Goal: Task Accomplishment & Management: Complete application form

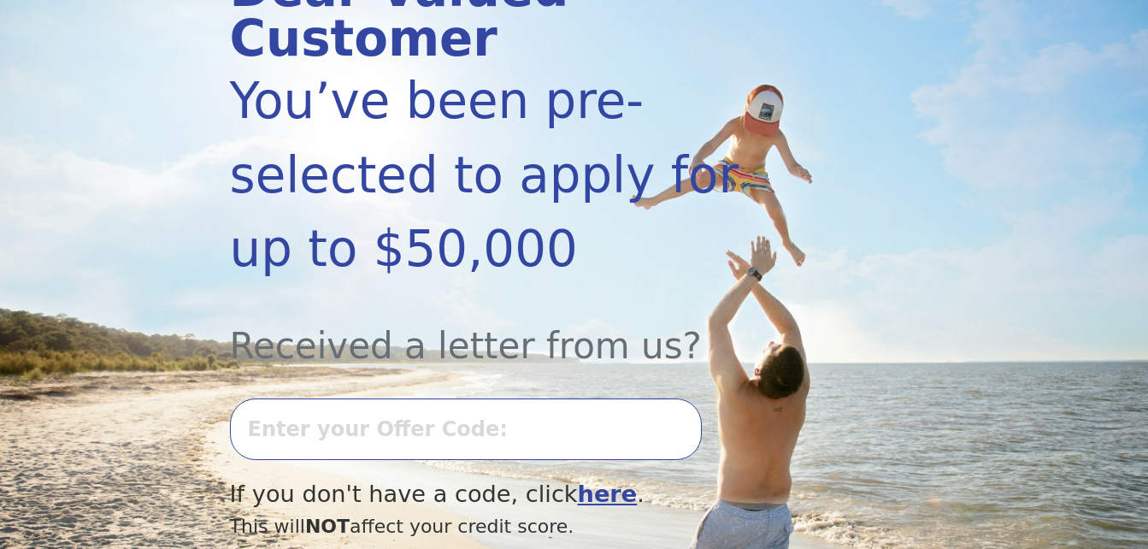
scroll to position [273, 0]
click at [327, 397] on input "text" at bounding box center [466, 428] width 472 height 62
type input "0813k-013426"
click at [578, 479] on b "here" at bounding box center [608, 492] width 60 height 26
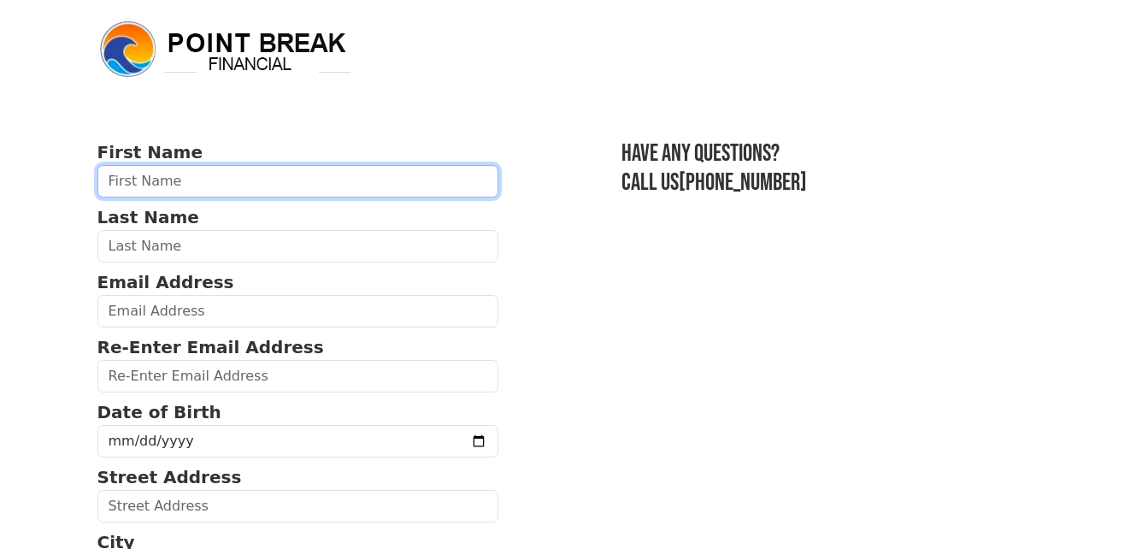
click at [172, 183] on input "text" at bounding box center [298, 181] width 402 height 32
type input "Ivesugealy"
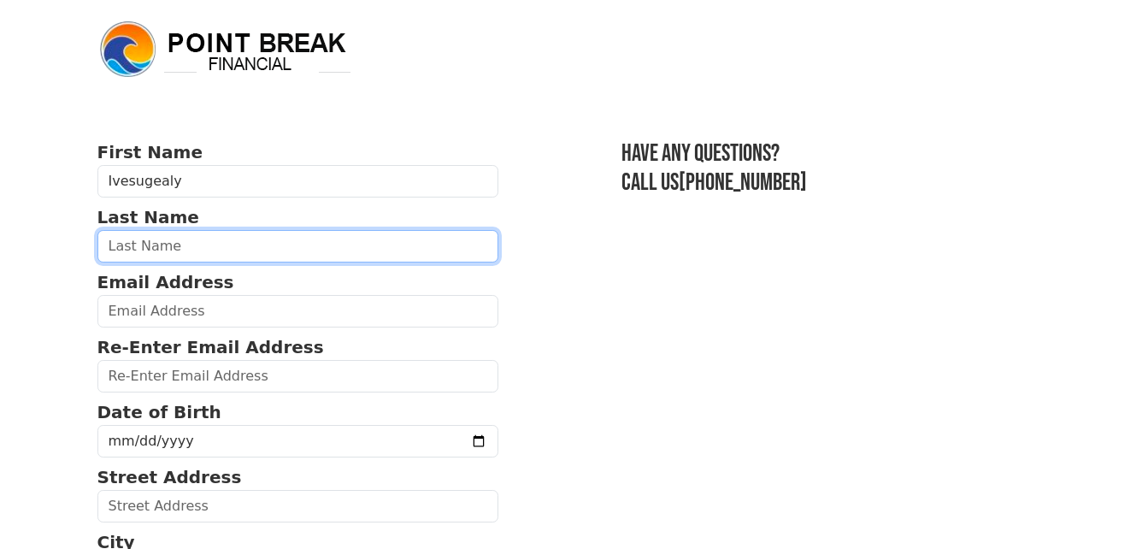
type input "Justiniano"
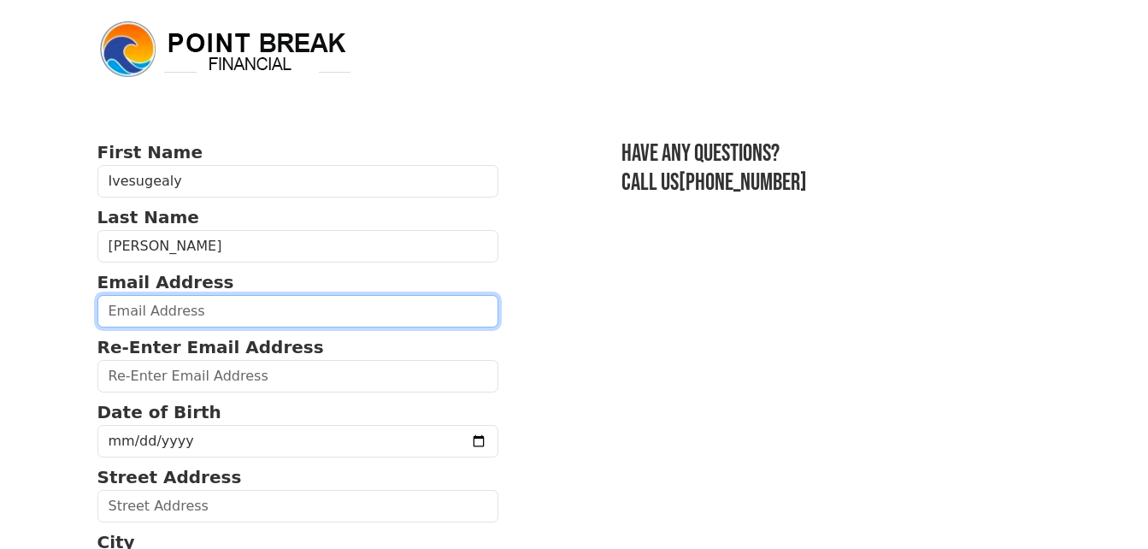
type input "justinianomusses@gmail.com"
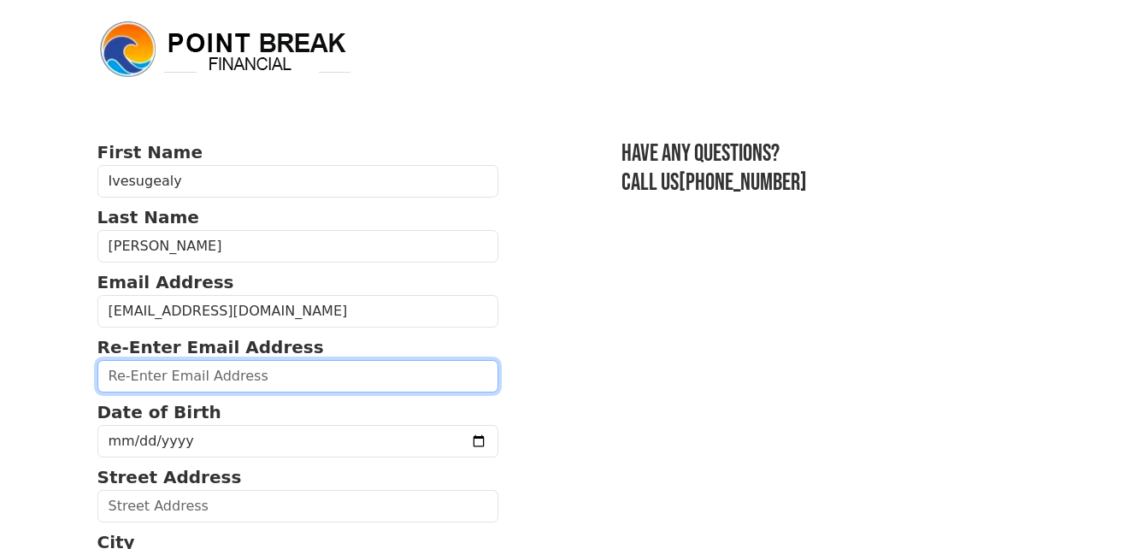
type input "justinianomusses@gmail.com"
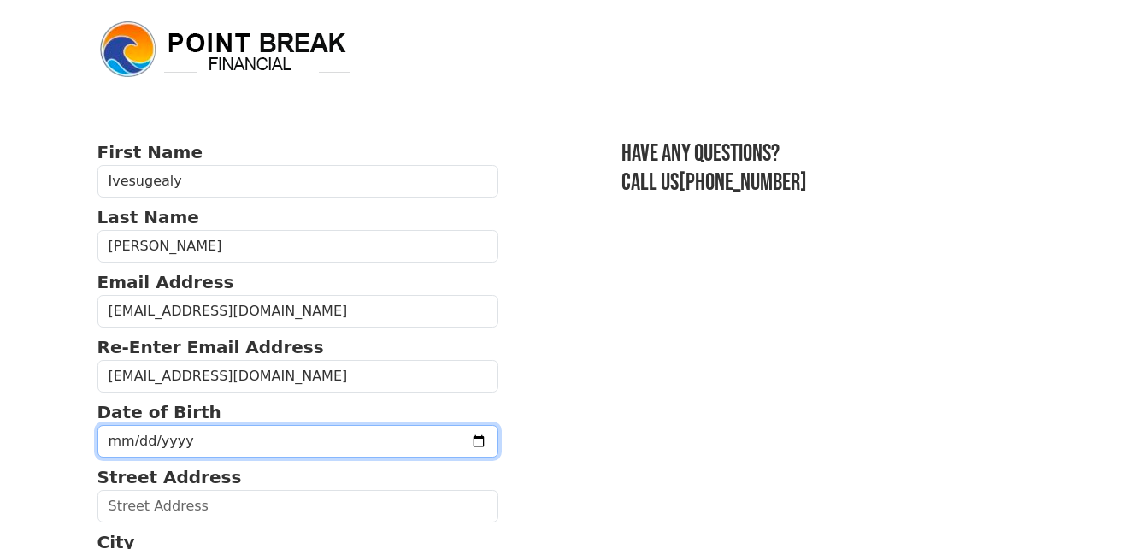
type input "4320 Old Tampa Hwy"
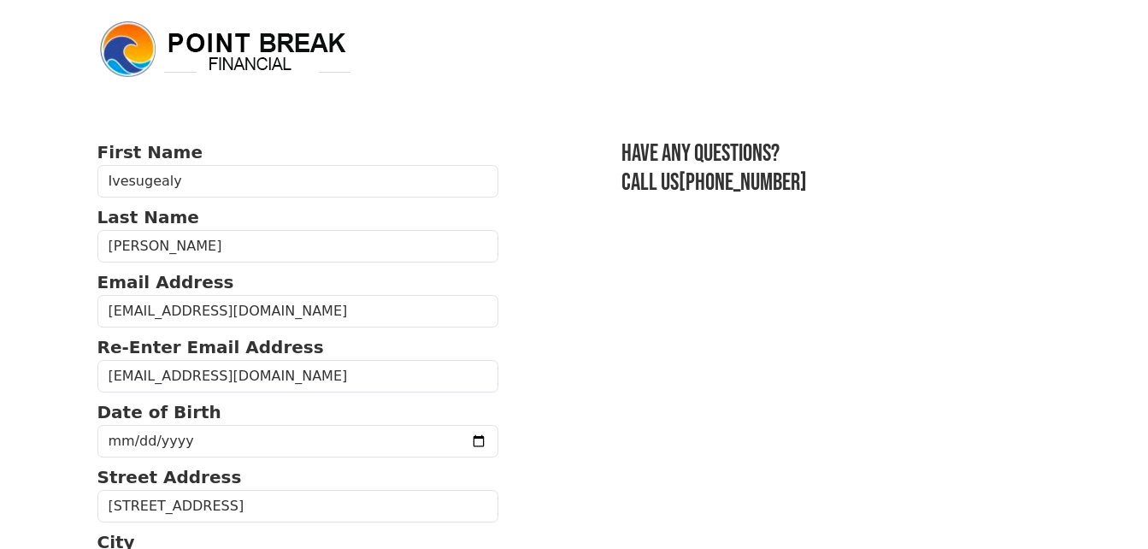
type input "34746"
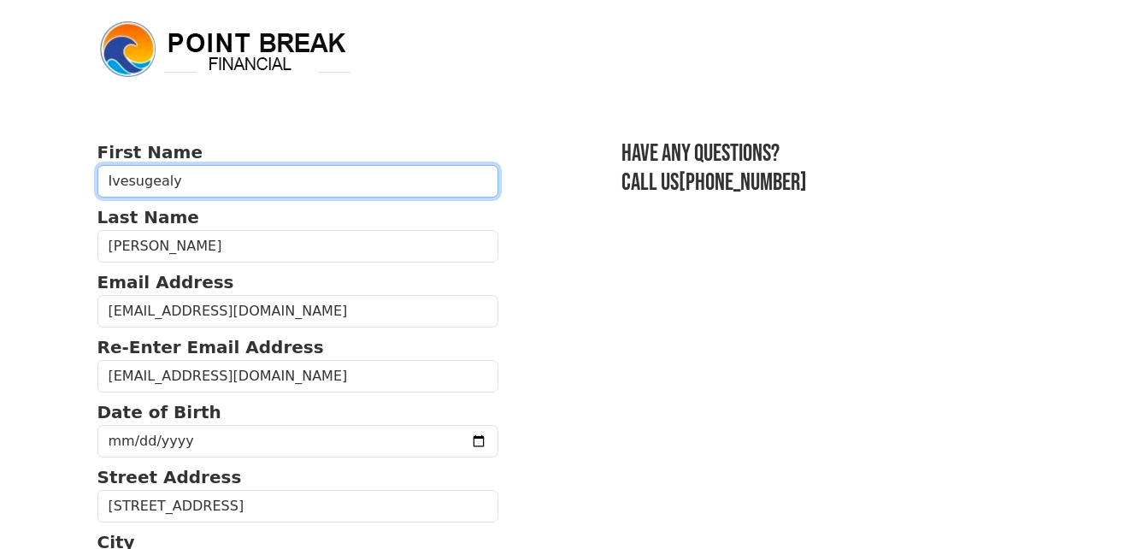
type input "(407) 244-6273"
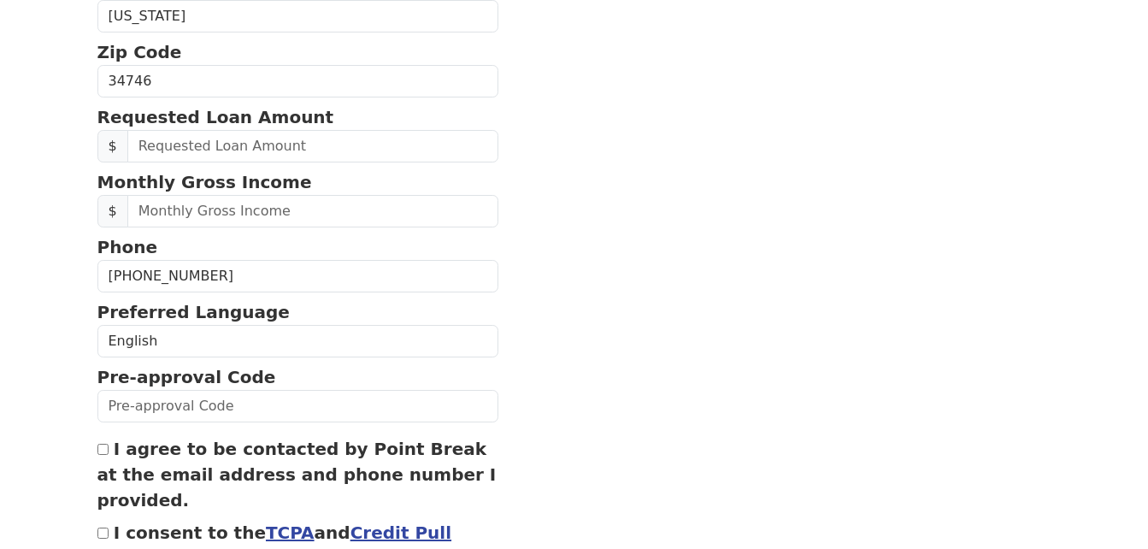
scroll to position [621, 0]
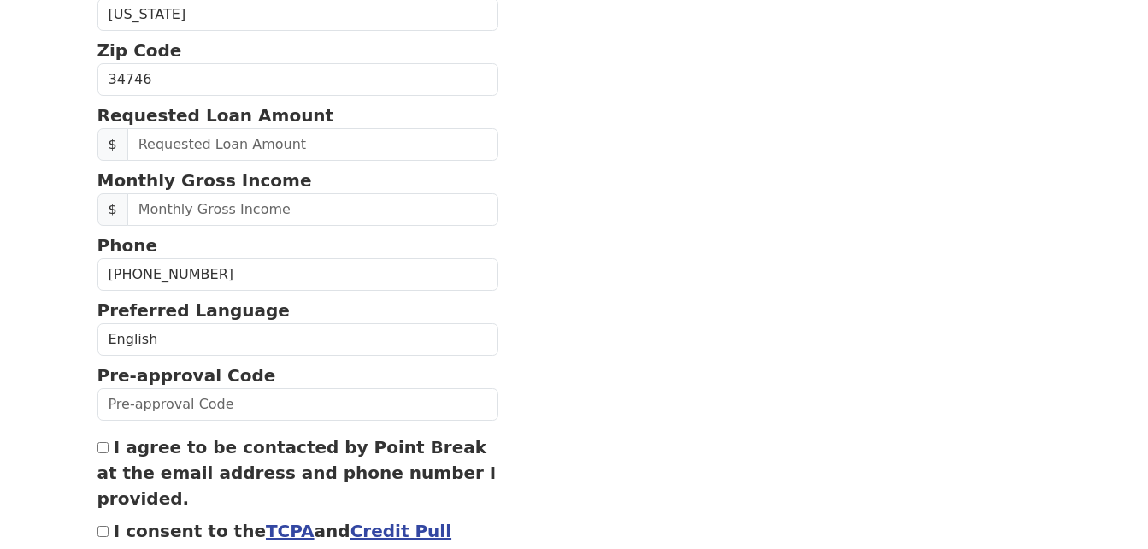
click at [629, 140] on section "First Name Ivesugealy Last Name Justiniano Email Address justinianomusses@gmail…" at bounding box center [574, 76] width 954 height 1116
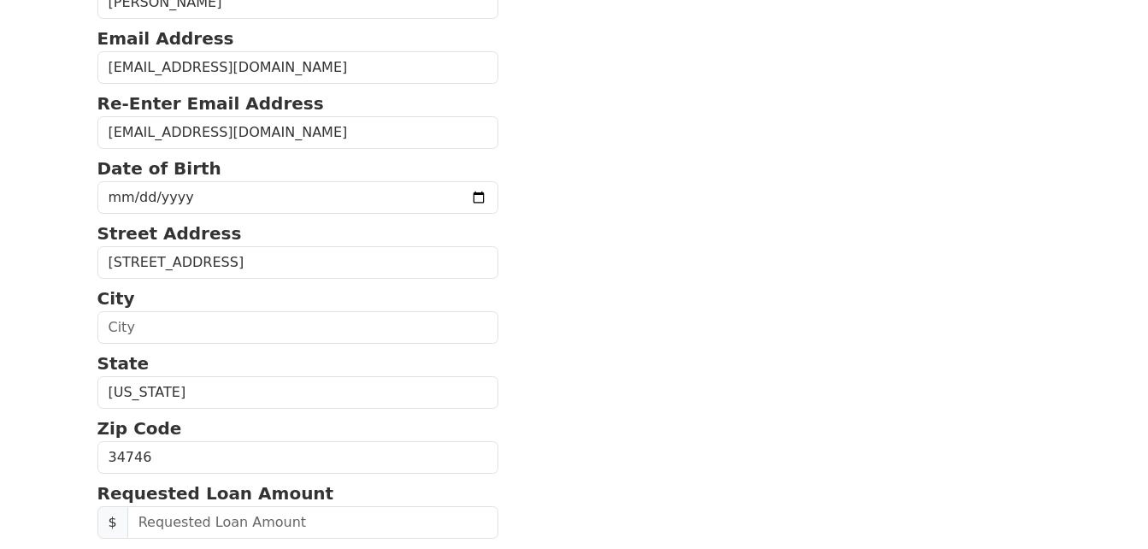
scroll to position [245, 0]
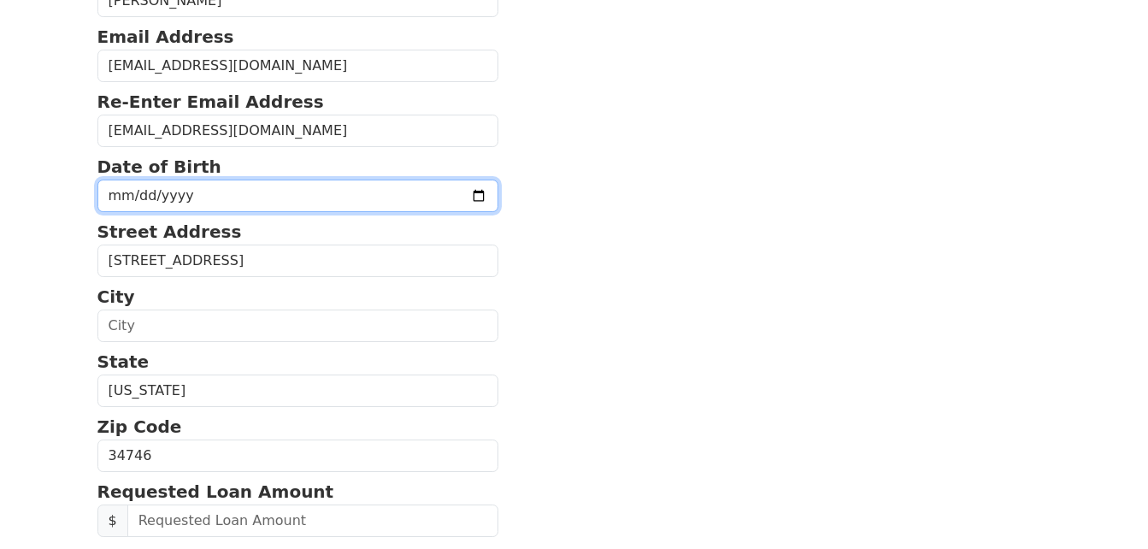
click at [126, 203] on input "date" at bounding box center [298, 195] width 402 height 32
type input "1976-10-05"
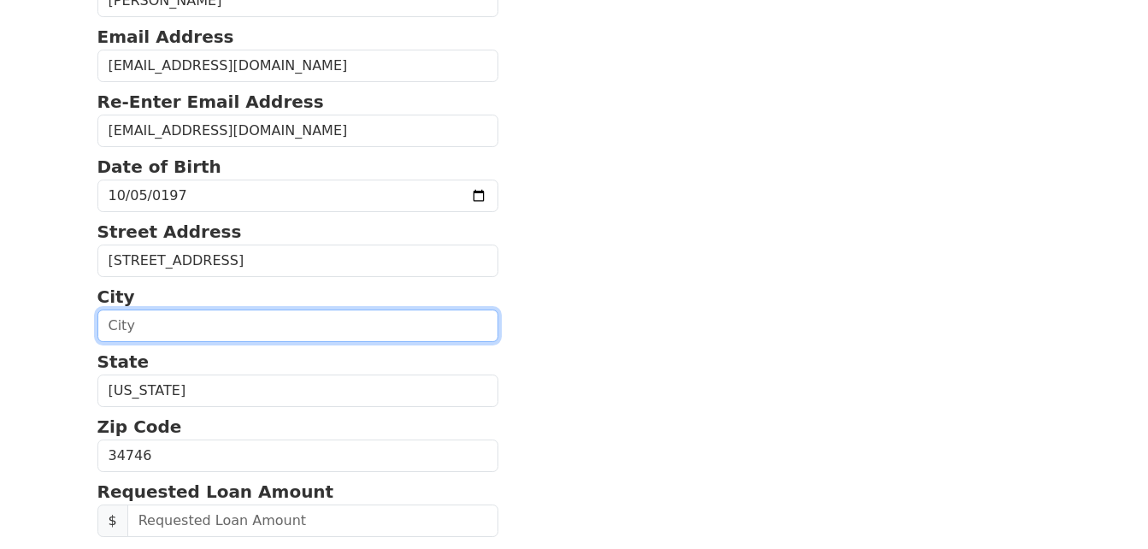
click at [179, 326] on input "text" at bounding box center [298, 325] width 402 height 32
type input "Kissimmee"
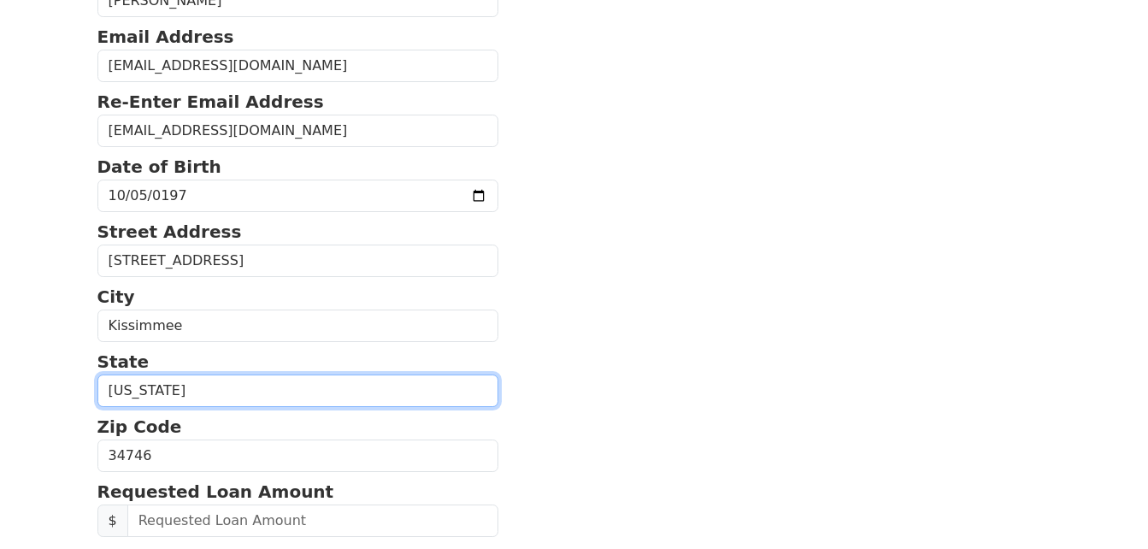
select select "FL"
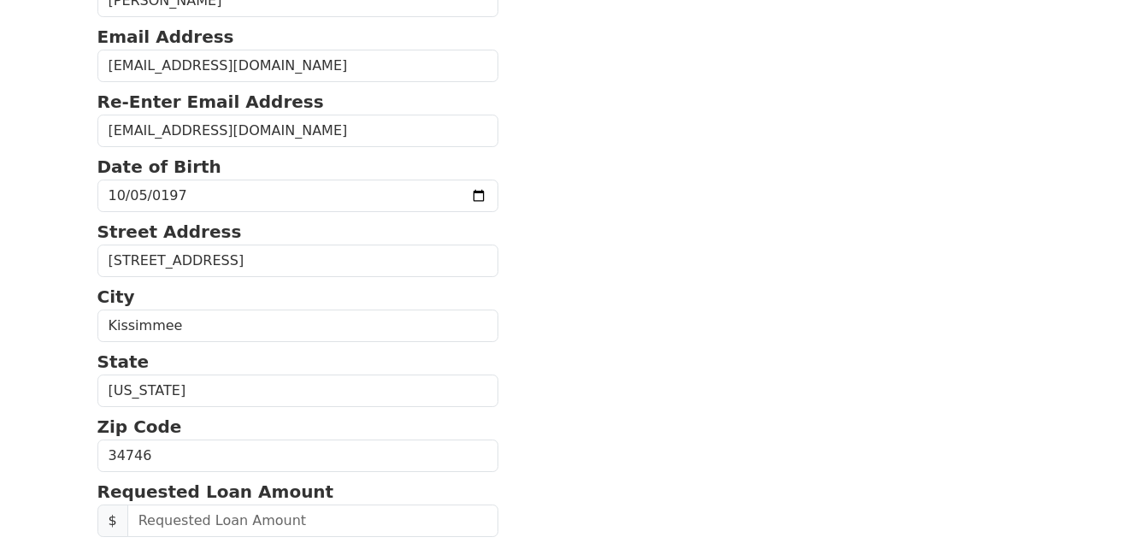
click at [718, 406] on section "First Name Ivesugealy Last Name Justiniano Email Address justinianomusses@gmail…" at bounding box center [574, 452] width 954 height 1116
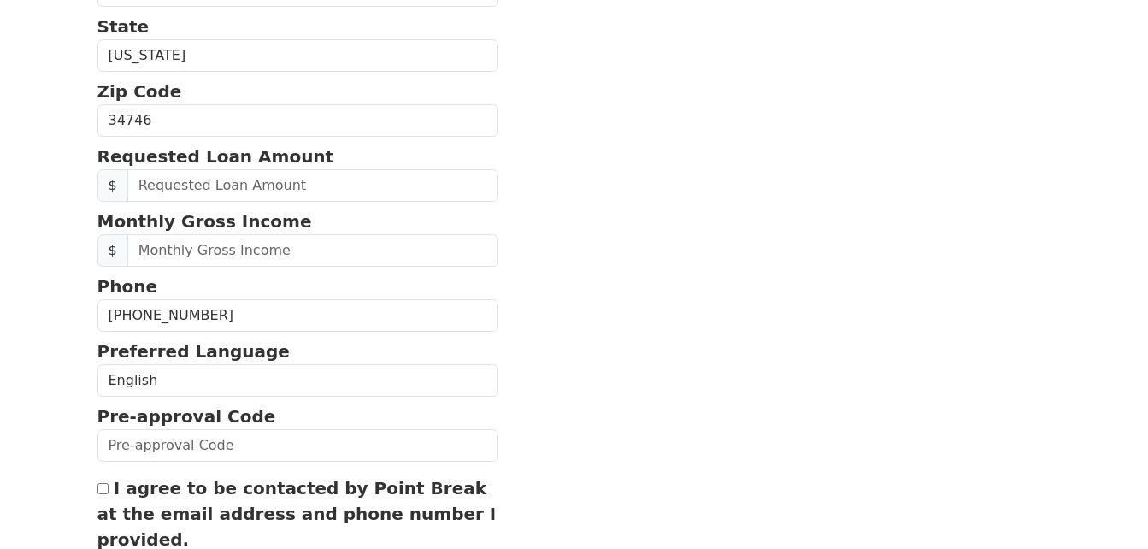
scroll to position [581, 0]
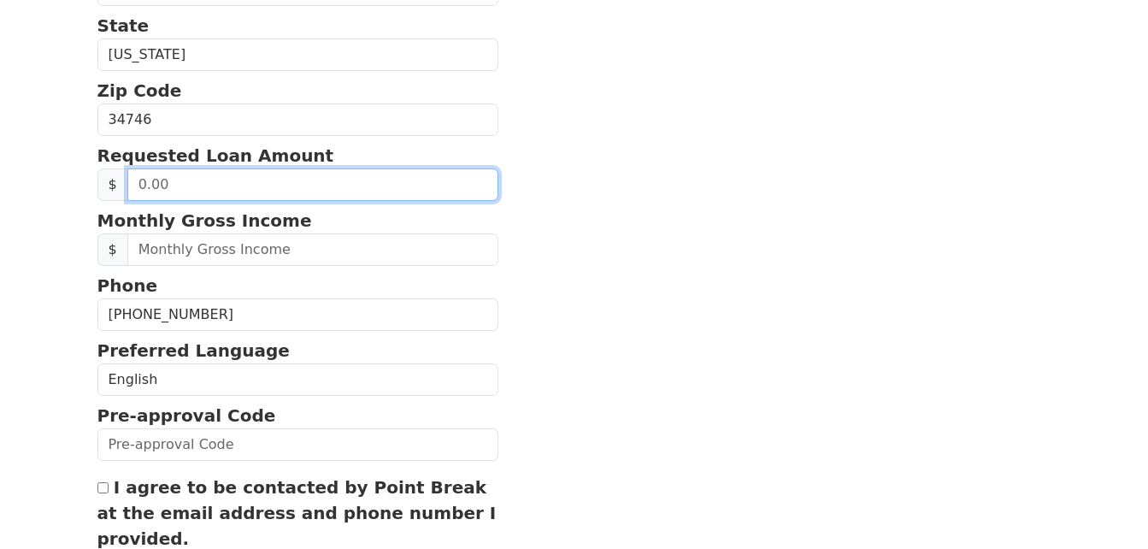
click at [169, 191] on input "text" at bounding box center [313, 184] width 372 height 32
click at [174, 184] on input "30.00" at bounding box center [313, 184] width 372 height 32
click at [173, 185] on input "30.00" at bounding box center [313, 184] width 372 height 32
click at [196, 196] on input "30.00" at bounding box center [313, 184] width 372 height 32
click at [173, 185] on input "30.00" at bounding box center [313, 184] width 372 height 32
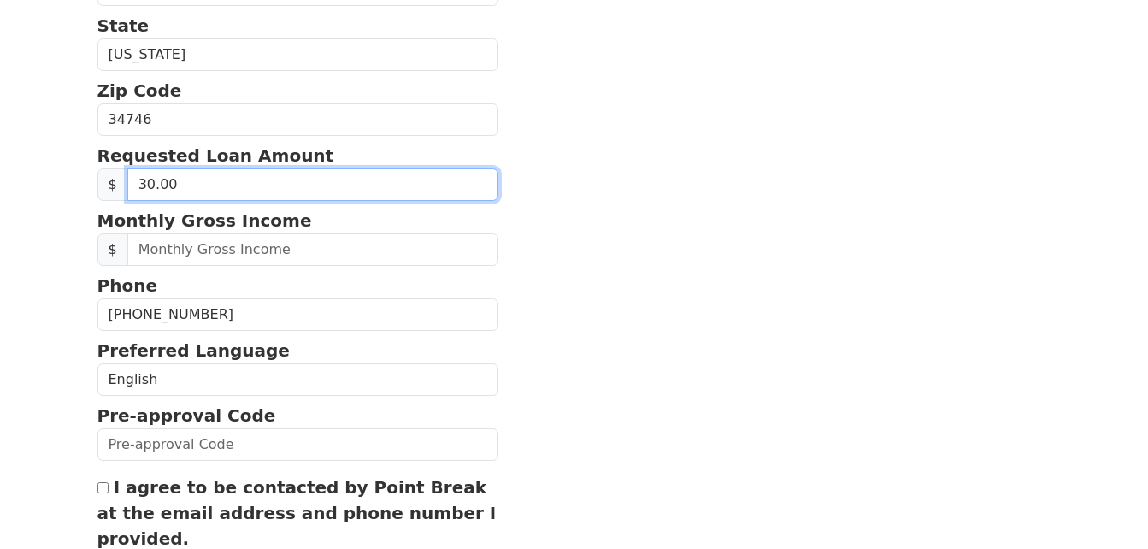
click at [248, 185] on input "30.00" at bounding box center [313, 184] width 372 height 32
click at [163, 188] on input "3.00" at bounding box center [313, 184] width 372 height 32
click at [164, 185] on input "0.00" at bounding box center [313, 184] width 372 height 32
type input "30,000.00"
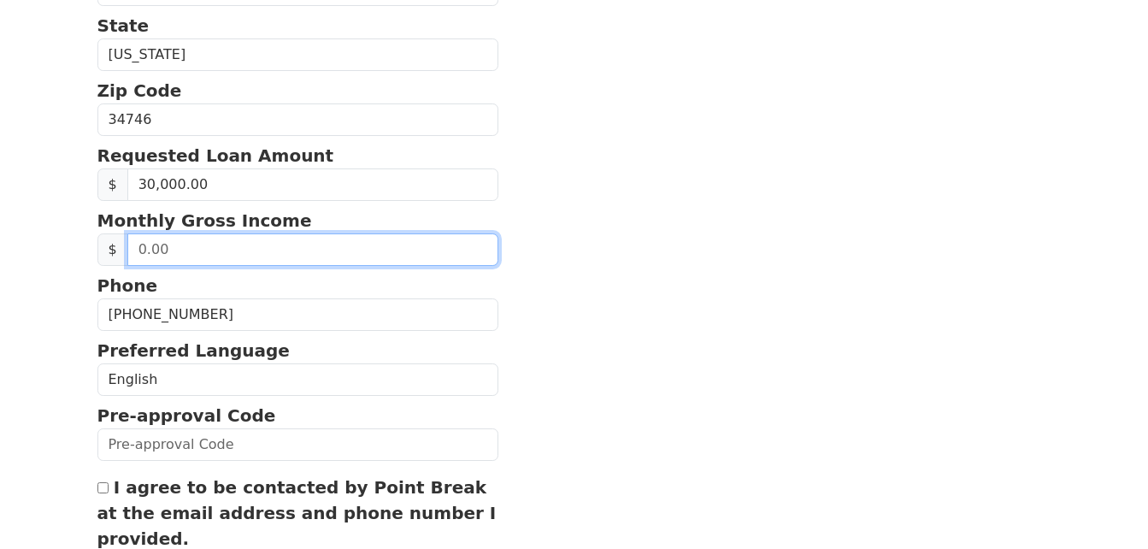
click at [147, 253] on input "text" at bounding box center [313, 249] width 372 height 32
click at [178, 246] on input "0.40" at bounding box center [313, 249] width 372 height 32
click at [154, 244] on input "0.40" at bounding box center [313, 249] width 372 height 32
type input "4,000.00"
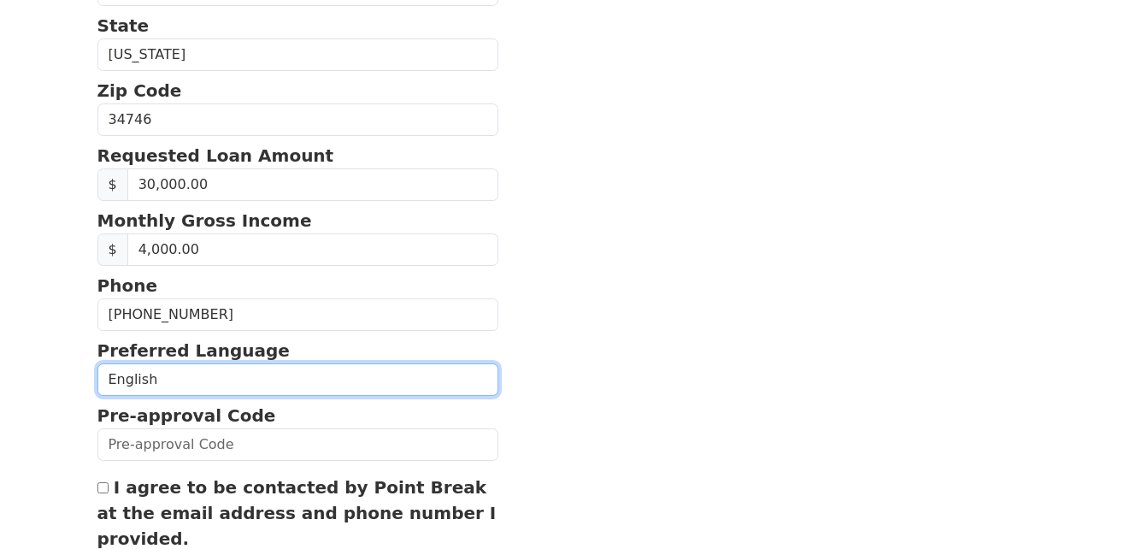
click at [200, 377] on select "English Spanish" at bounding box center [298, 379] width 402 height 32
select select "Spanish"
click at [97, 363] on select "English Spanish" at bounding box center [298, 379] width 402 height 32
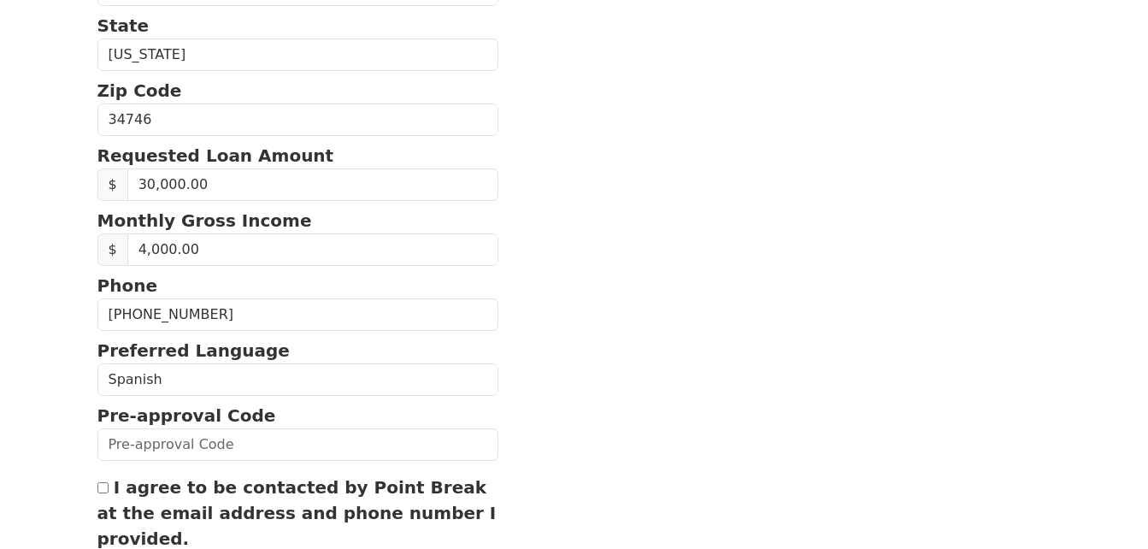
click at [657, 440] on section "First Name Ivesugealy Last Name Justiniano Email Address justinianomusses@gmail…" at bounding box center [574, 116] width 954 height 1116
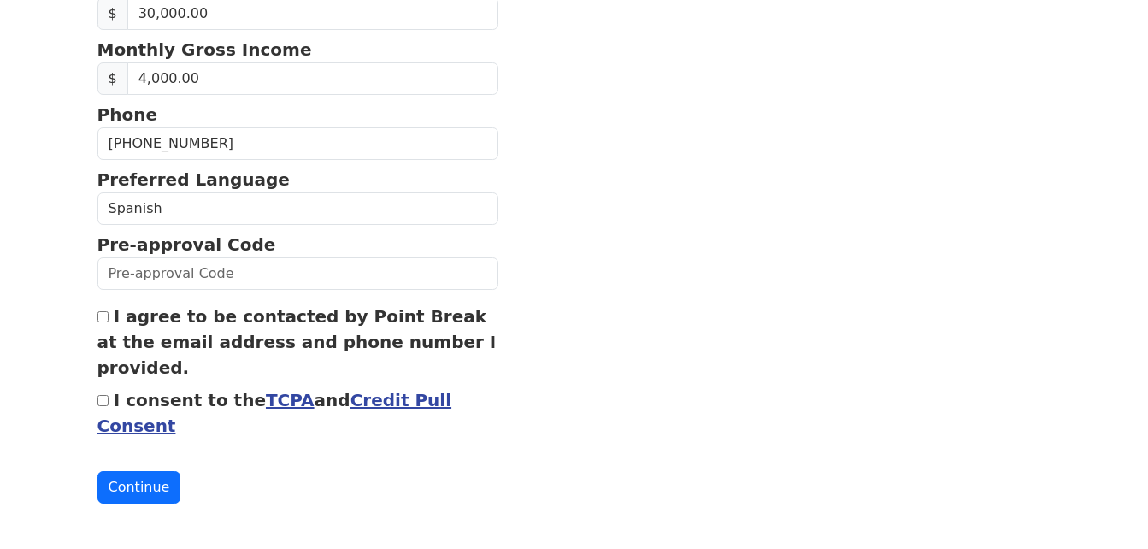
scroll to position [758, 0]
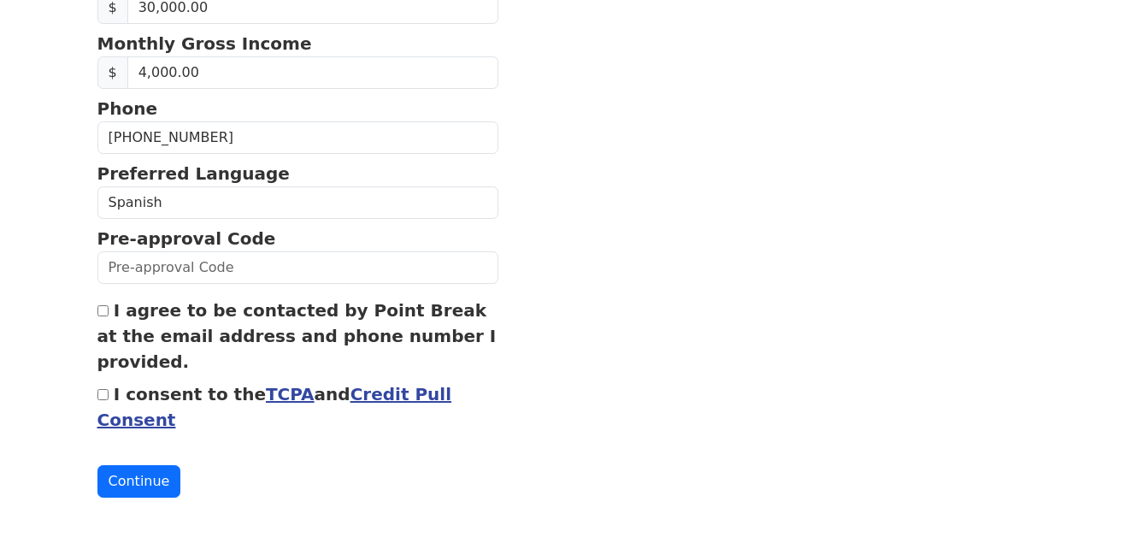
click at [103, 314] on input "I agree to be contacted by Point Break at the email address and phone number I …" at bounding box center [102, 310] width 11 height 11
checkbox input "true"
click at [102, 398] on input "I consent to the TCPA and Credit Pull Consent" at bounding box center [102, 394] width 11 height 11
checkbox input "true"
click at [143, 478] on button "Continue" at bounding box center [139, 481] width 84 height 32
